Goal: Task Accomplishment & Management: Manage account settings

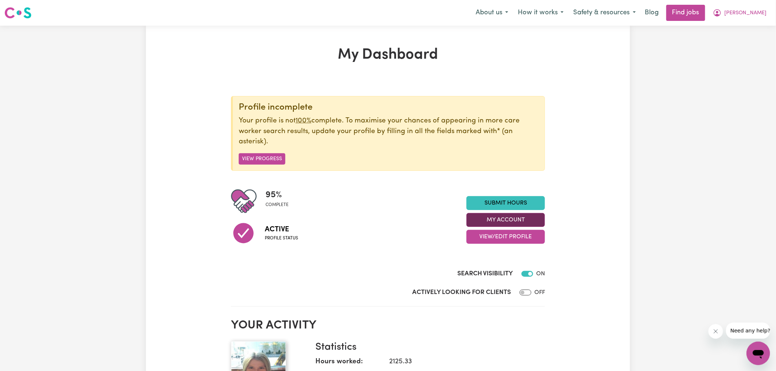
click at [505, 222] on button "My Account" at bounding box center [505, 220] width 78 height 14
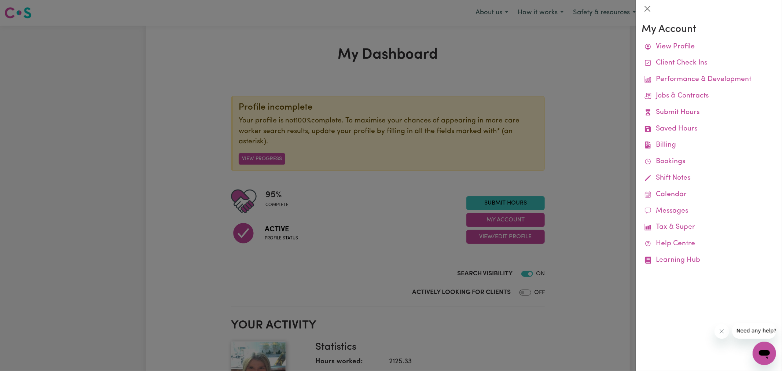
click at [615, 84] on div at bounding box center [391, 185] width 782 height 371
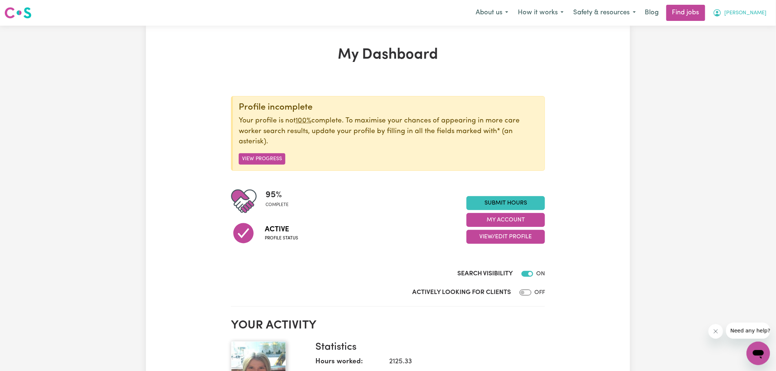
click at [761, 12] on span "[PERSON_NAME]" at bounding box center [745, 13] width 42 height 8
click at [743, 59] on link "Logout" at bounding box center [742, 56] width 58 height 14
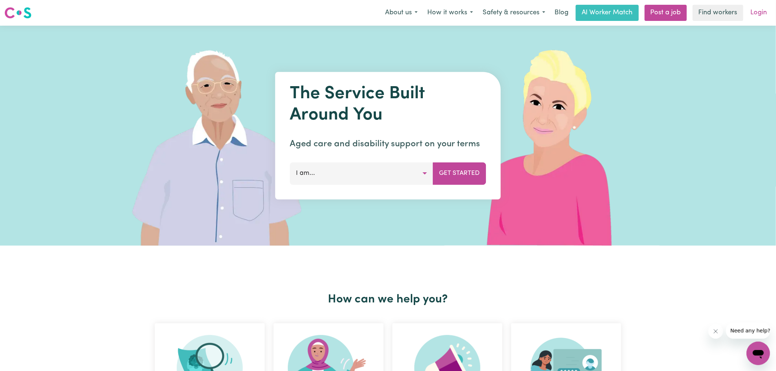
click at [757, 16] on link "Login" at bounding box center [758, 13] width 25 height 16
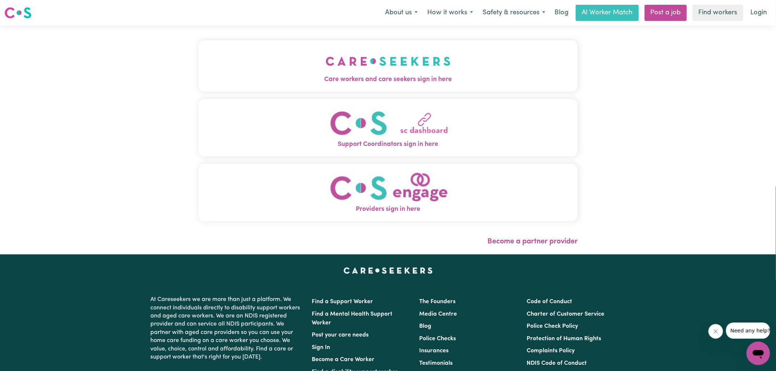
click at [442, 63] on img "Care workers and care seekers sign in here" at bounding box center [388, 61] width 125 height 27
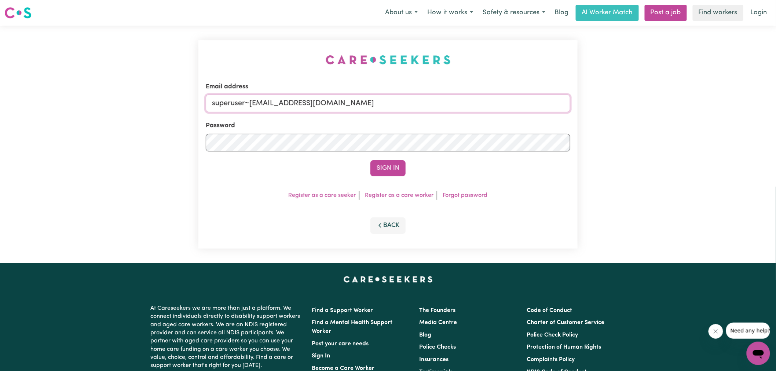
drag, startPoint x: 250, startPoint y: 103, endPoint x: 718, endPoint y: 140, distance: 468.9
click at [718, 140] on div "Email address superuser~[EMAIL_ADDRESS][DOMAIN_NAME] Password Sign In Register …" at bounding box center [388, 145] width 776 height 238
type input "[EMAIL_ADDRESS][DOMAIN_NAME]"
click at [370, 160] on button "Sign In" at bounding box center [387, 168] width 35 height 16
